Goal: Task Accomplishment & Management: Use online tool/utility

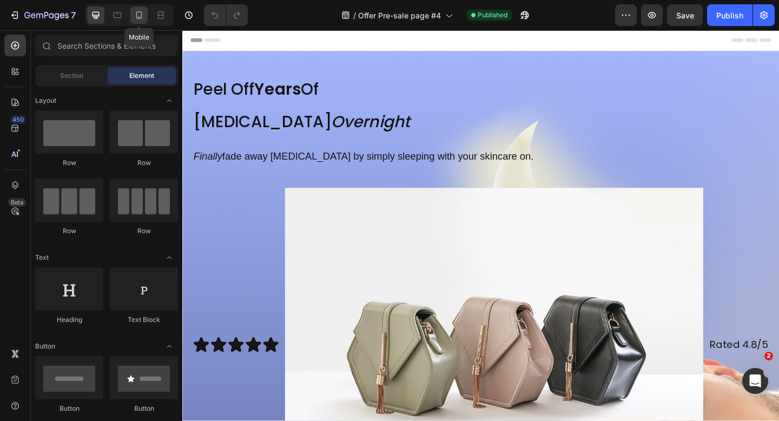
click at [143, 15] on icon at bounding box center [139, 15] width 11 height 11
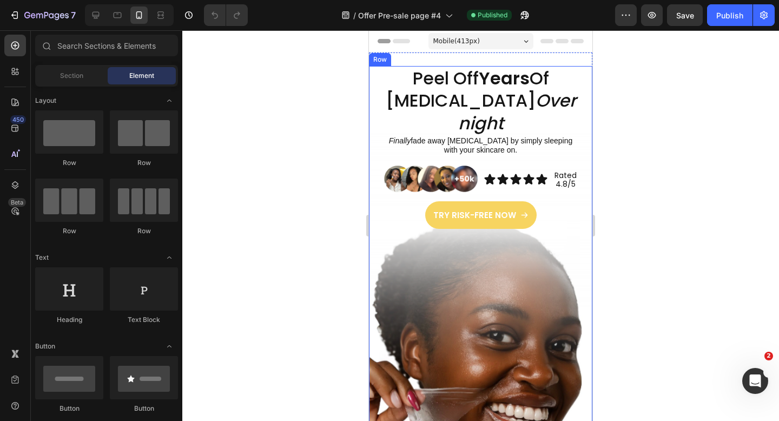
click at [499, 148] on p "Finally fade away [MEDICAL_DATA] by simply sleeping with your skincare on." at bounding box center [481, 145] width 194 height 19
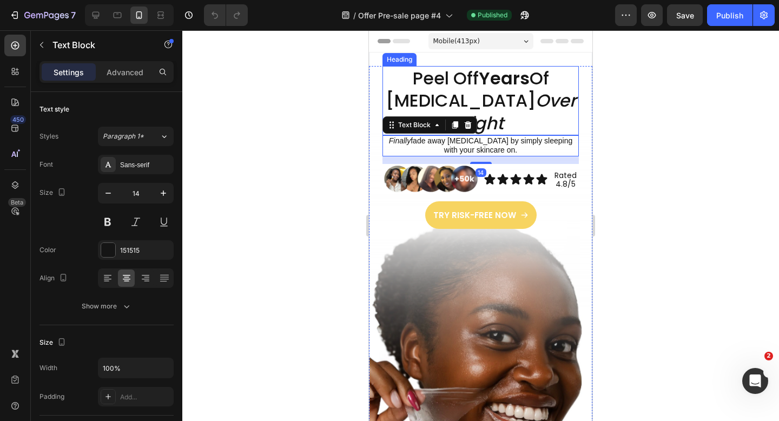
click at [483, 133] on div "Peel Off Years Of [MEDICAL_DATA] Overnight Heading" at bounding box center [481, 100] width 196 height 69
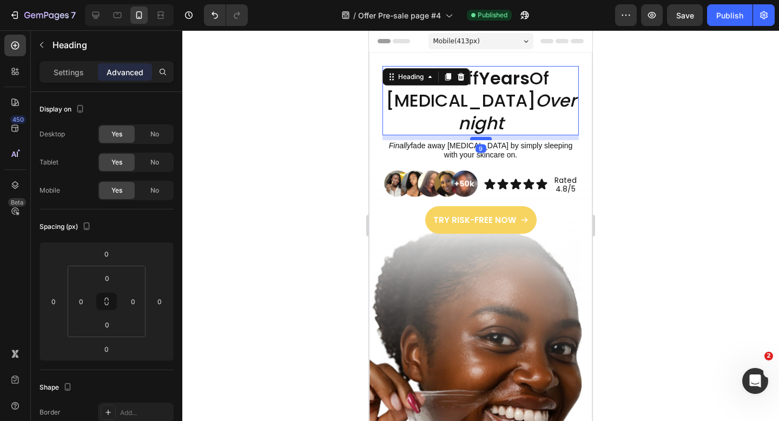
click at [482, 138] on div at bounding box center [481, 138] width 22 height 3
type input "9"
click at [696, 222] on div at bounding box center [480, 225] width 597 height 391
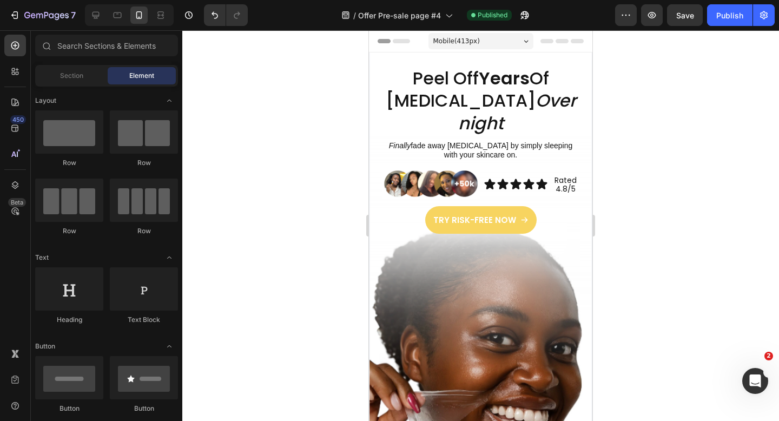
click at [728, 27] on div "7 Version history / Offer Pre-sale page #4 Published Preview Save Publish" at bounding box center [389, 15] width 779 height 31
click at [727, 23] on button "Publish" at bounding box center [729, 15] width 45 height 22
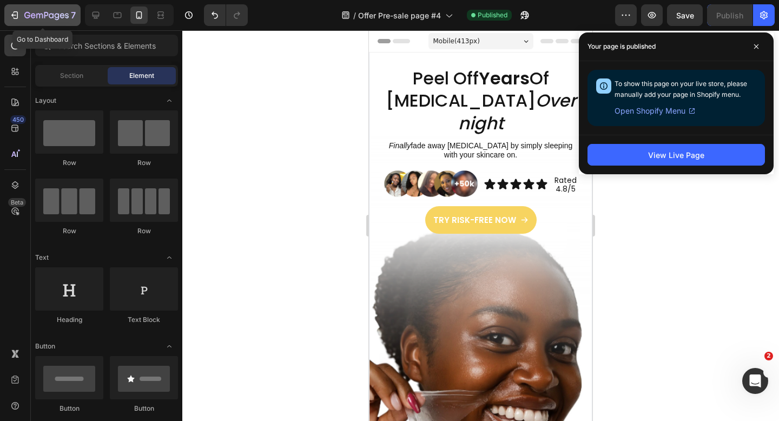
click at [15, 22] on button "7" at bounding box center [42, 15] width 76 height 22
